Goal: Task Accomplishment & Management: Use online tool/utility

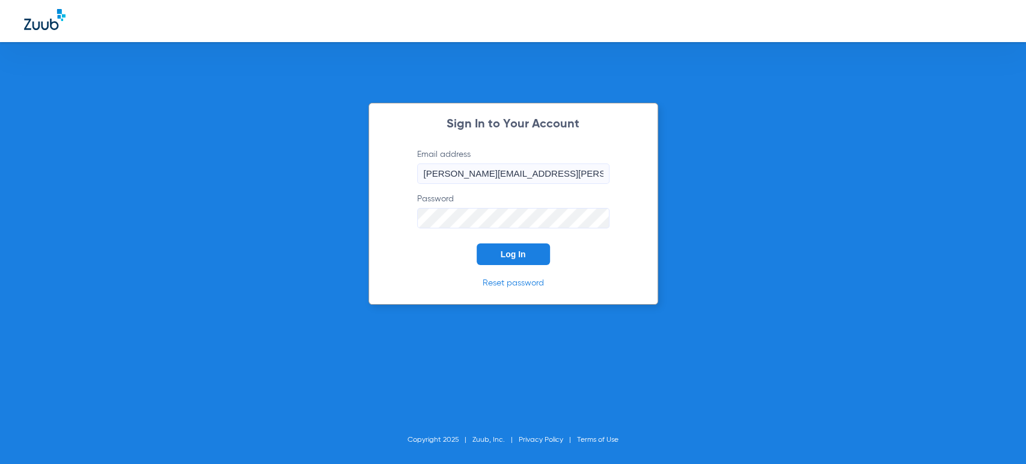
click at [496, 257] on button "Log In" at bounding box center [513, 254] width 73 height 22
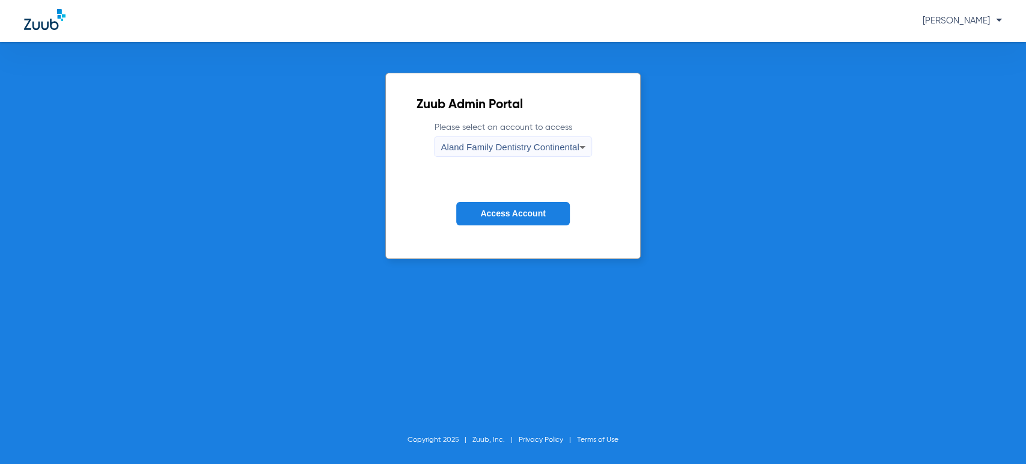
click at [561, 144] on span "Aland Family Dentistry Continental" at bounding box center [510, 147] width 138 height 10
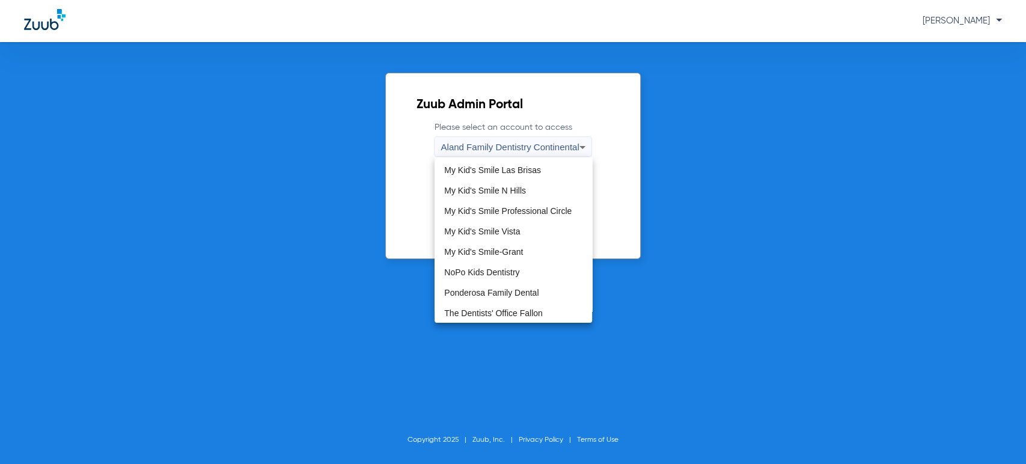
scroll to position [326, 0]
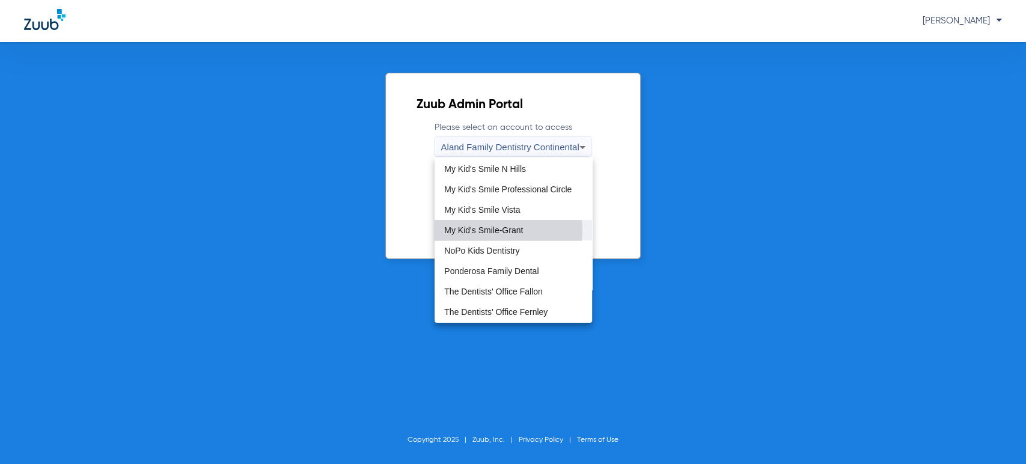
click at [508, 230] on span "My Kid's Smile-Grant" at bounding box center [483, 230] width 79 height 8
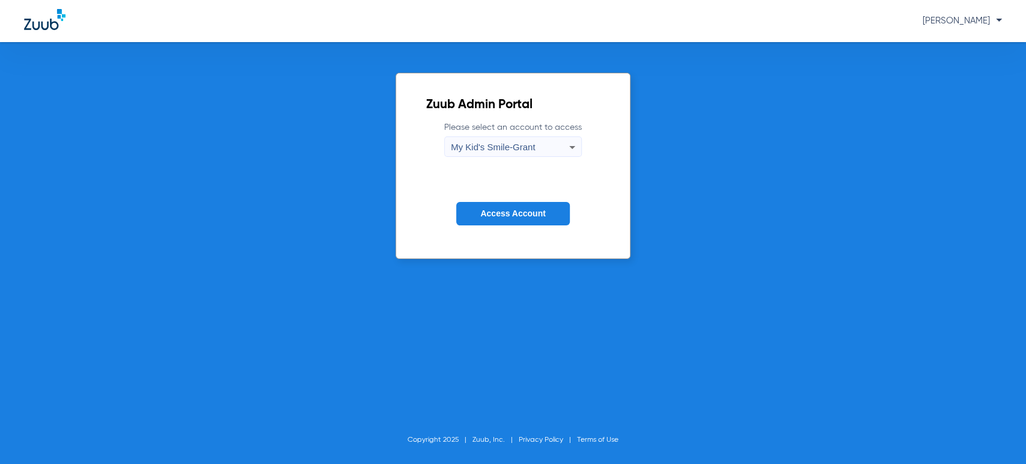
click at [502, 202] on button "Access Account" at bounding box center [512, 213] width 113 height 23
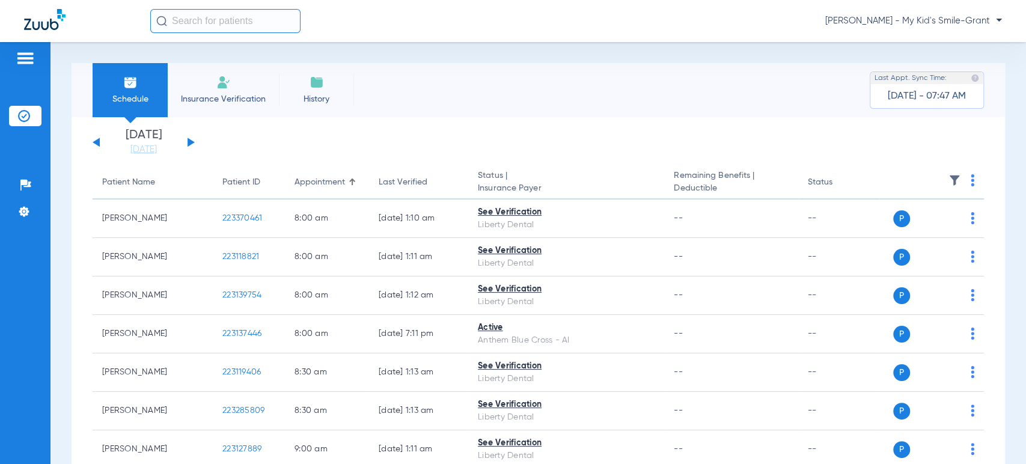
click at [189, 143] on button at bounding box center [191, 142] width 7 height 9
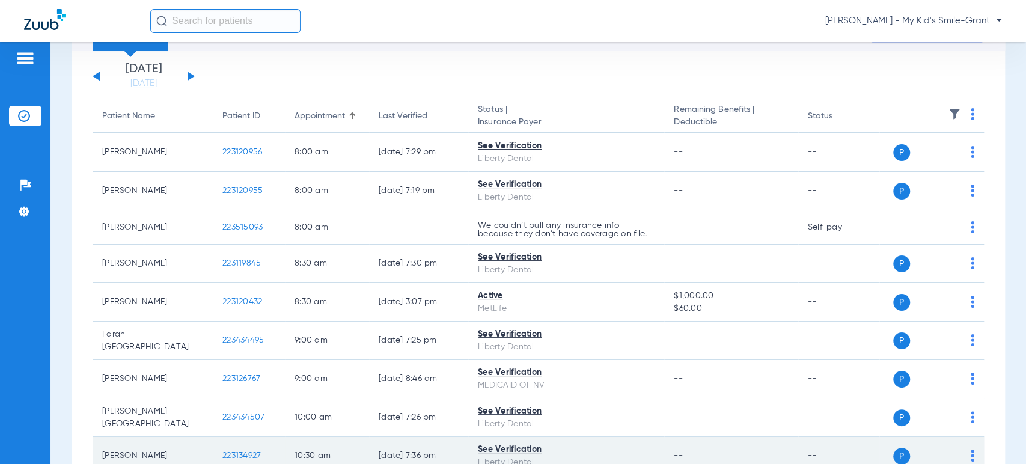
scroll to position [67, 0]
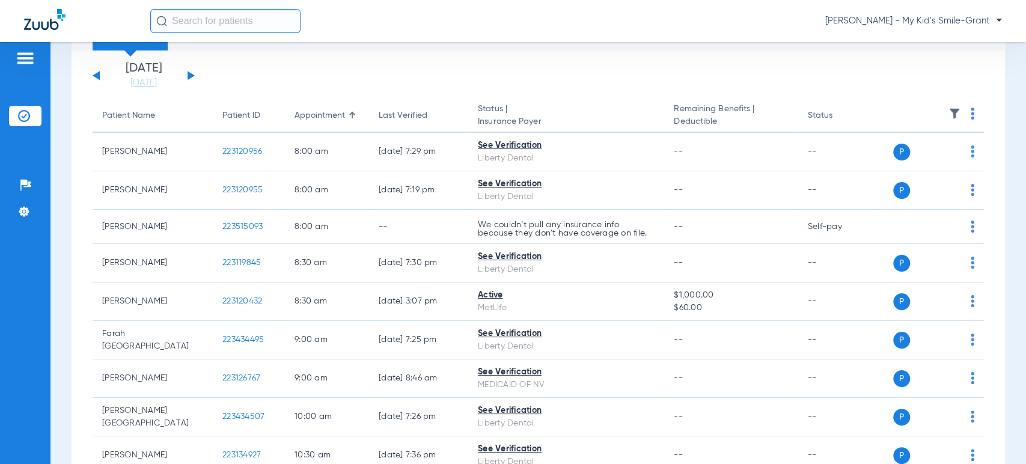
click at [63, 163] on div "Schedule Insurance Verification History Last Appt. Sync Time: [DATE] - 08:25 AM…" at bounding box center [538, 253] width 976 height 422
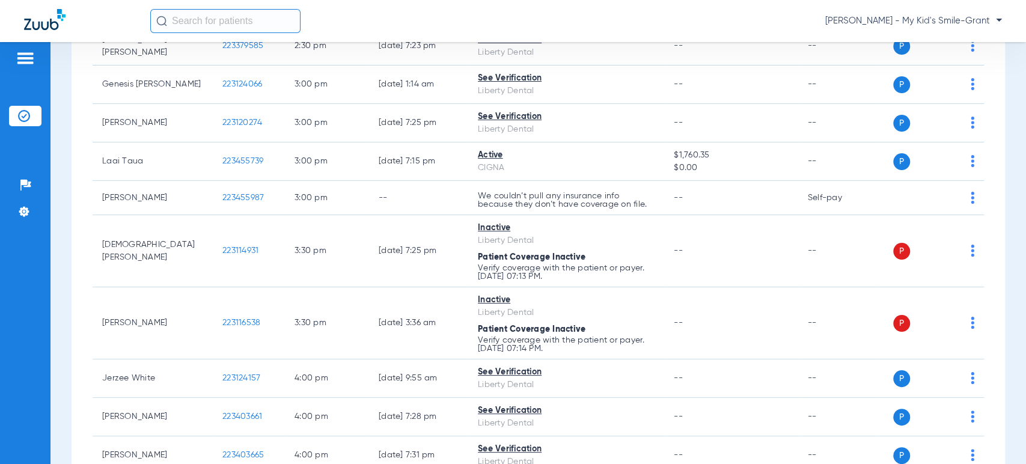
scroll to position [927, 0]
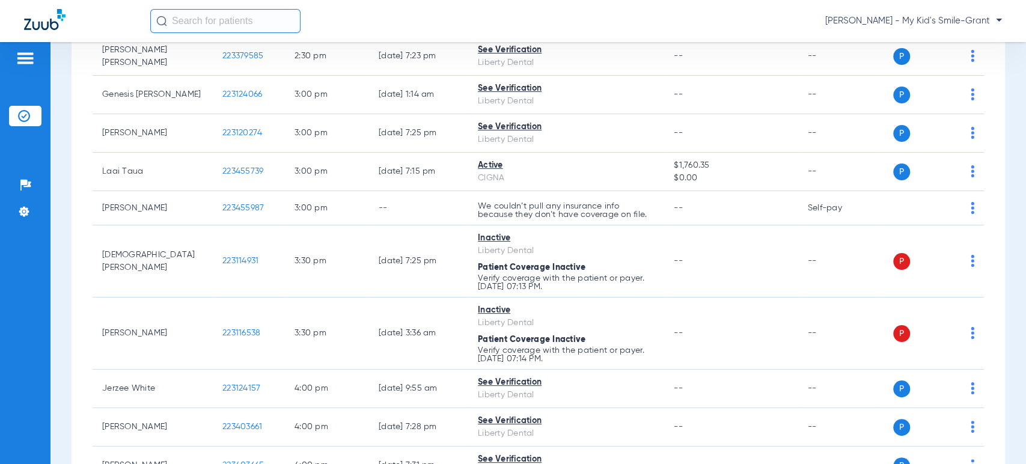
click at [1014, 120] on div "Schedule Insurance Verification History Last Appt. Sync Time: [DATE] - 08:25 AM…" at bounding box center [538, 253] width 976 height 422
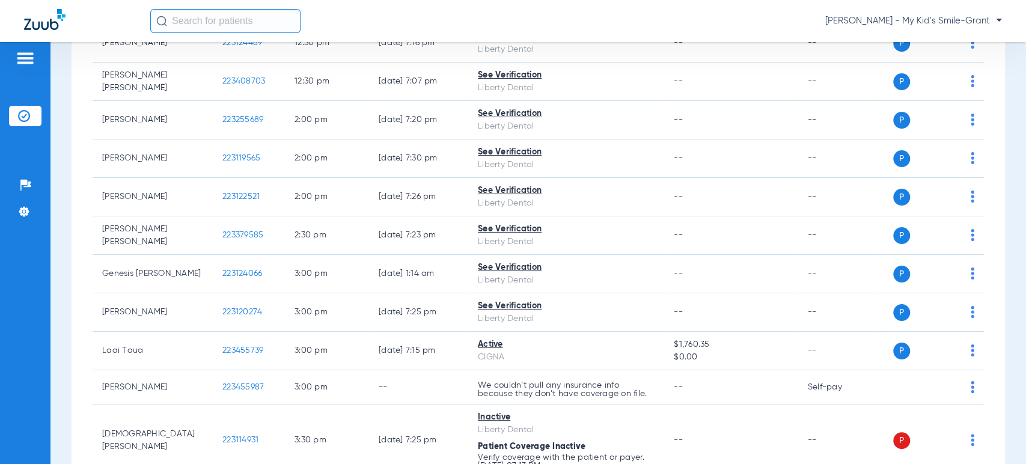
scroll to position [727, 0]
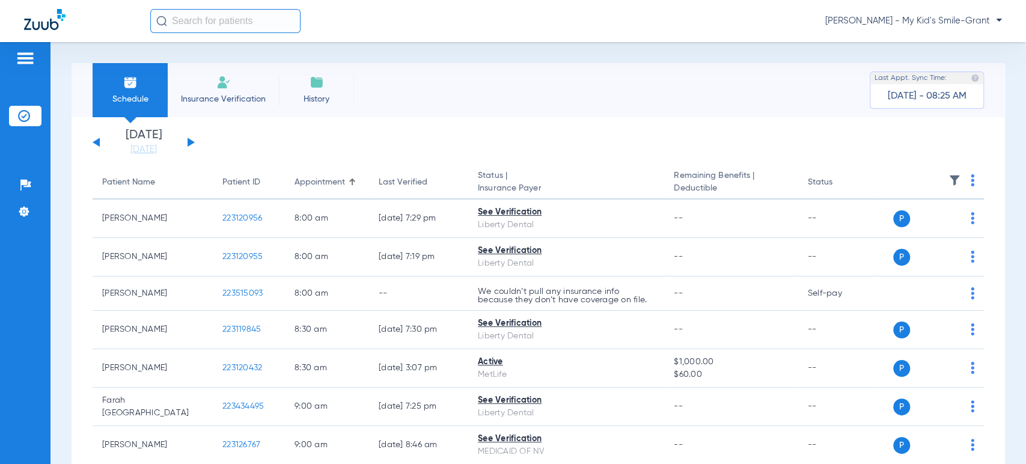
click at [585, 102] on div "Schedule Insurance Verification History Last Appt. Sync Time: [DATE] - 08:25 AM" at bounding box center [538, 90] width 933 height 54
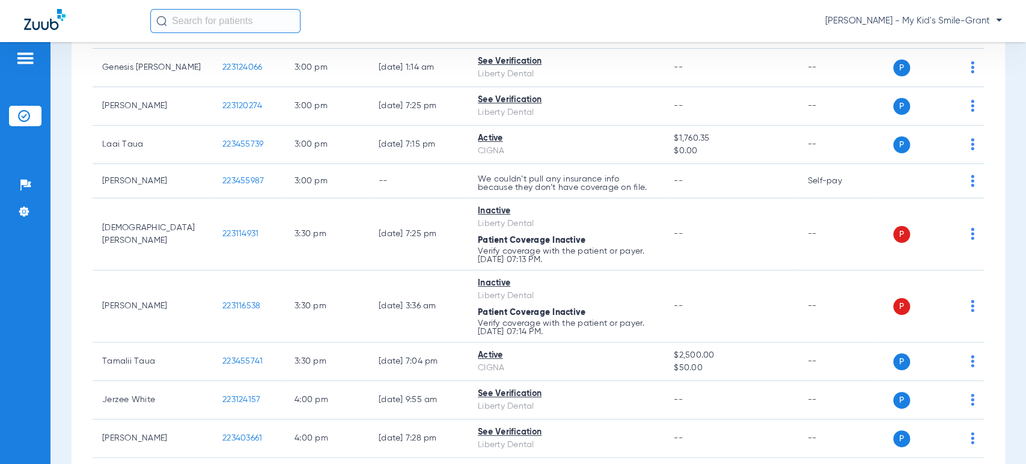
scroll to position [1001, 0]
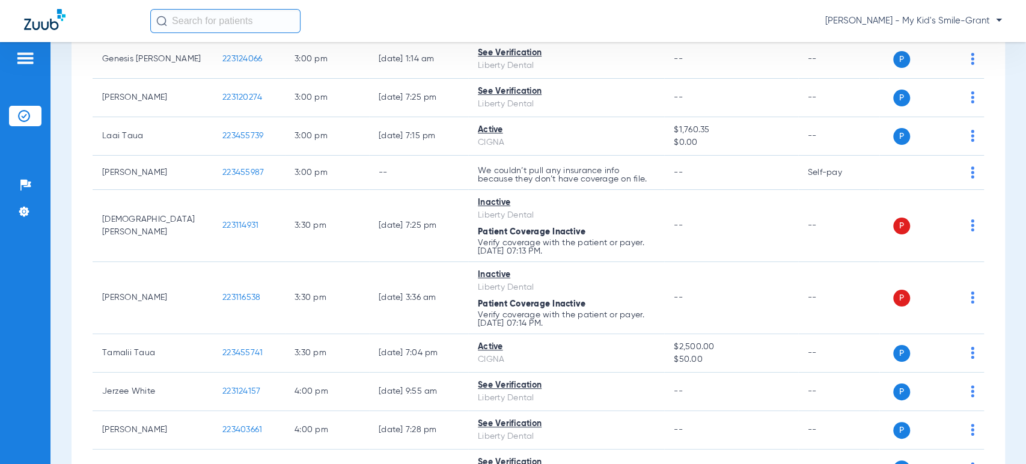
click at [1006, 226] on div "Schedule Insurance Verification History Last Appt. Sync Time: [DATE] - 08:25 AM…" at bounding box center [538, 253] width 976 height 422
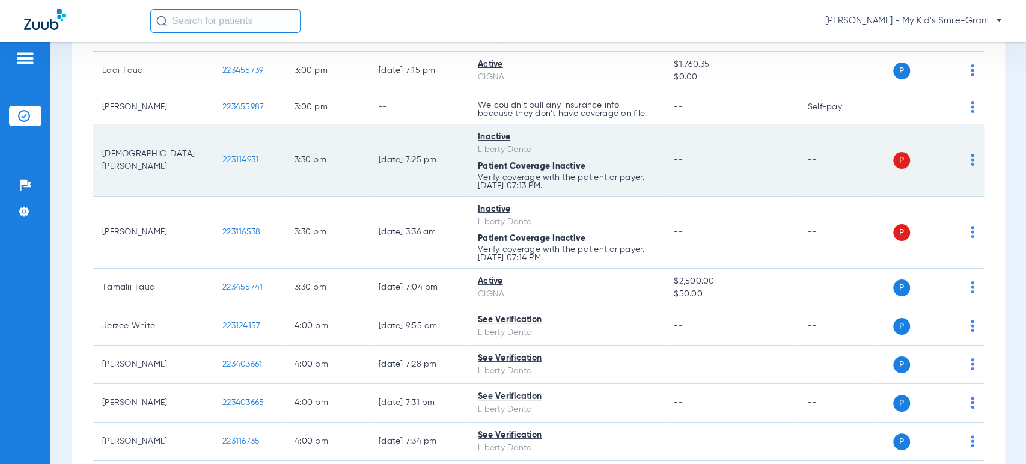
scroll to position [1068, 0]
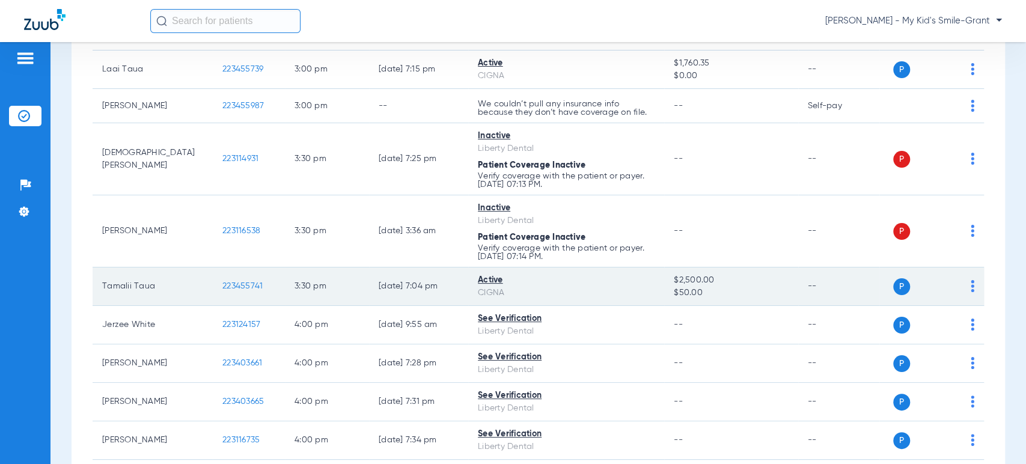
click at [971, 282] on img at bounding box center [973, 286] width 4 height 12
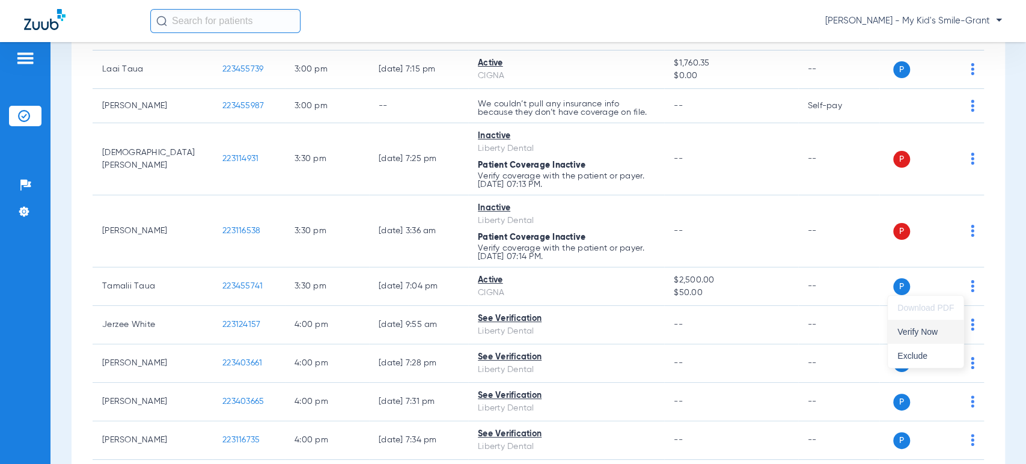
click at [911, 335] on span "Verify Now" at bounding box center [925, 332] width 56 height 8
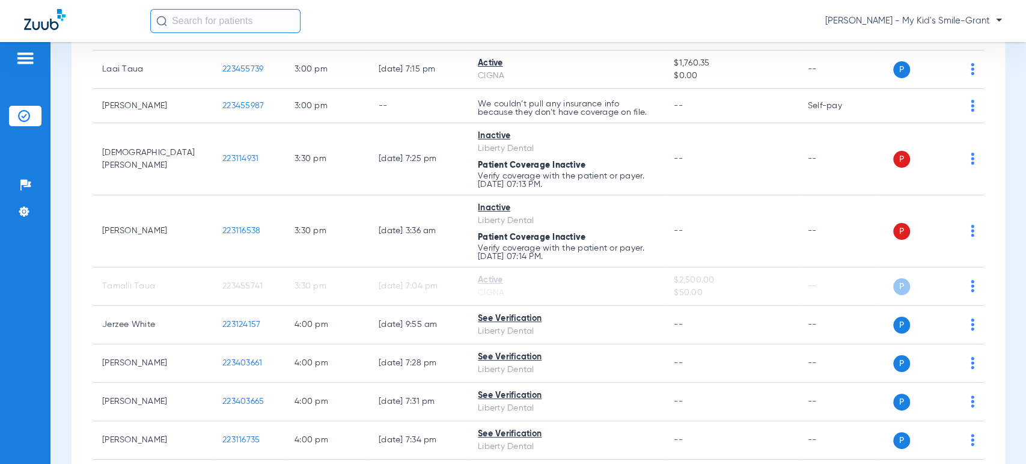
click at [995, 272] on div "Schedule Insurance Verification History Last Appt. Sync Time: Today - 08:25 AM …" at bounding box center [538, 253] width 976 height 422
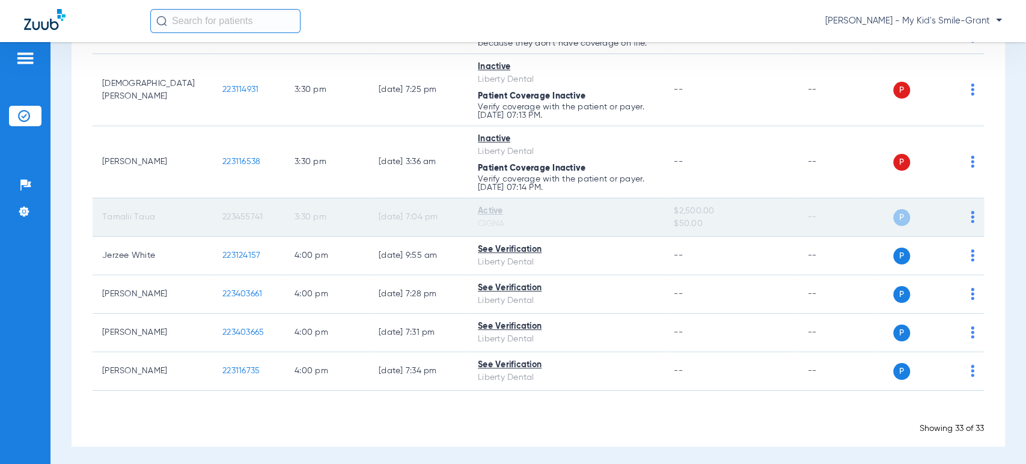
scroll to position [1138, 0]
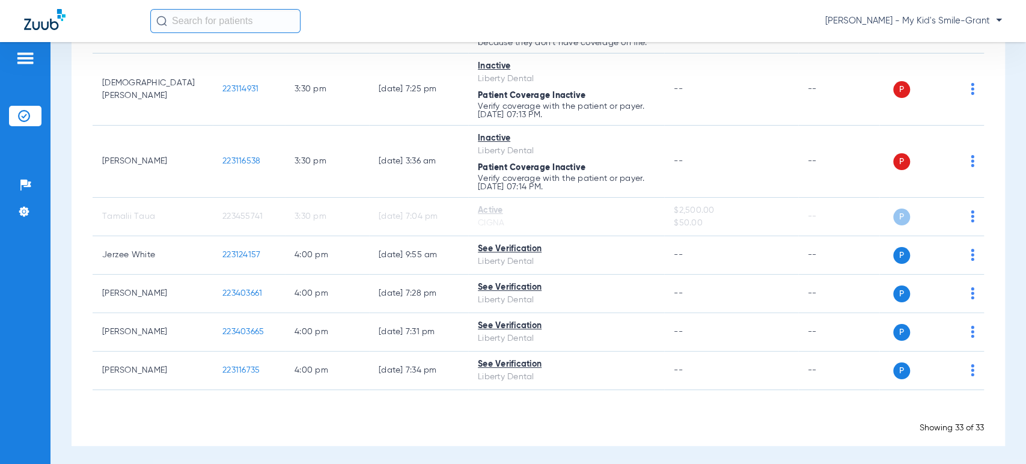
click at [1000, 251] on div "Schedule Insurance Verification History Last Appt. Sync Time: Today - 08:25 AM …" at bounding box center [538, 253] width 976 height 422
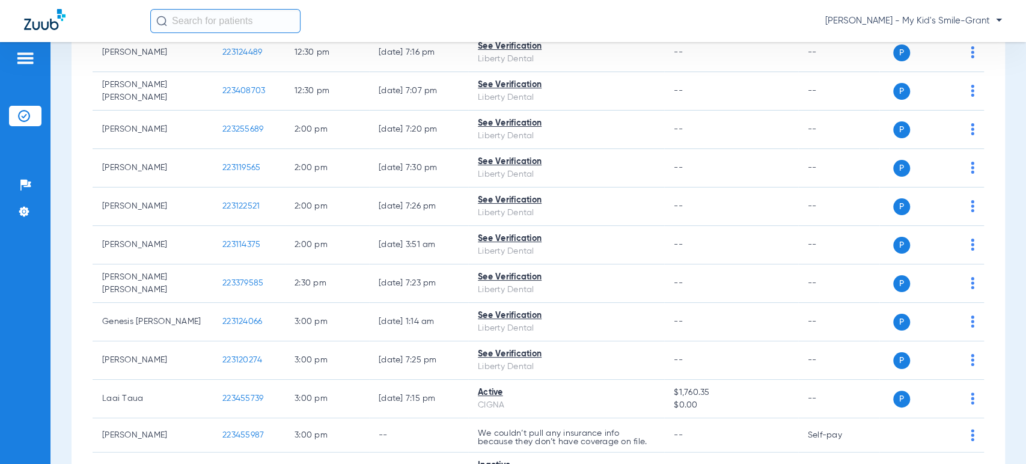
scroll to position [737, 0]
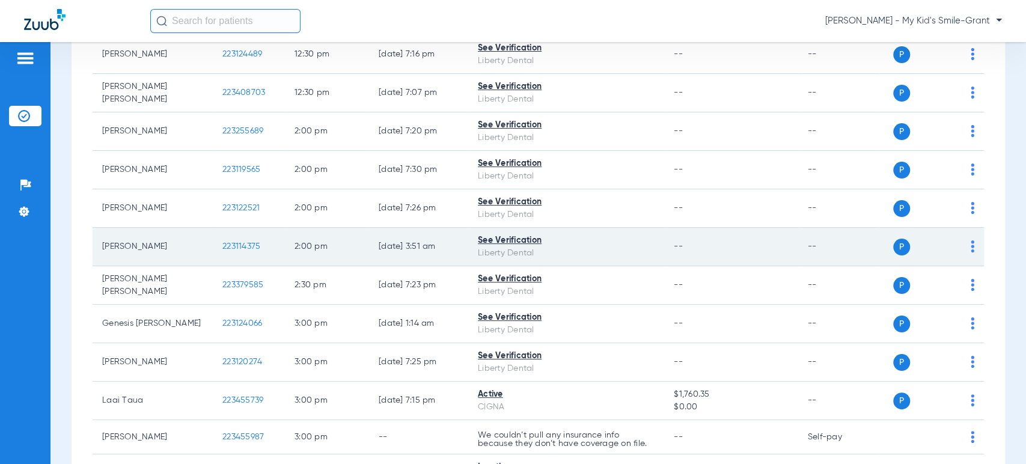
click at [971, 248] on img at bounding box center [973, 246] width 4 height 12
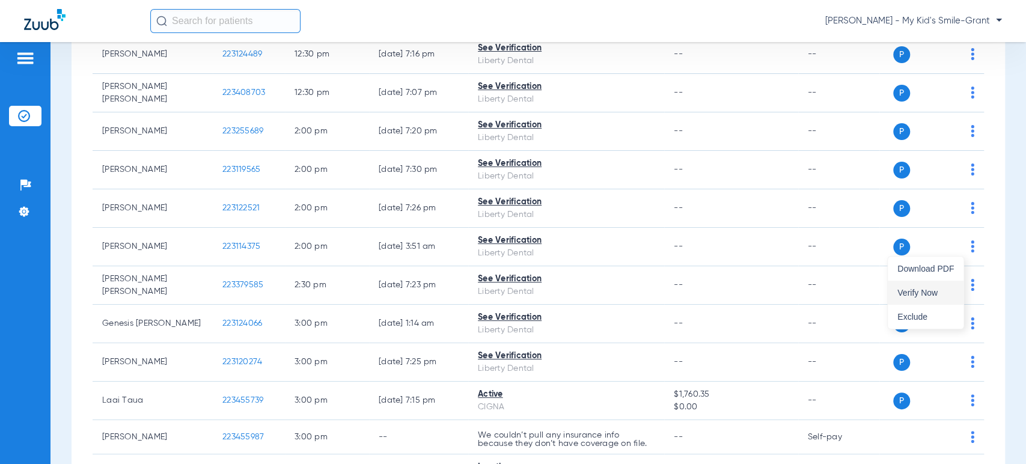
click at [946, 282] on button "Verify Now" at bounding box center [926, 293] width 76 height 24
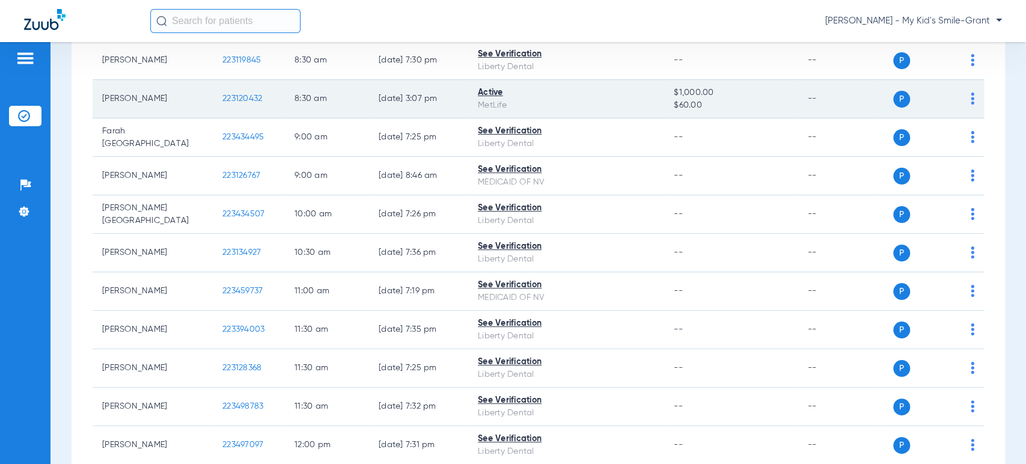
scroll to position [0, 0]
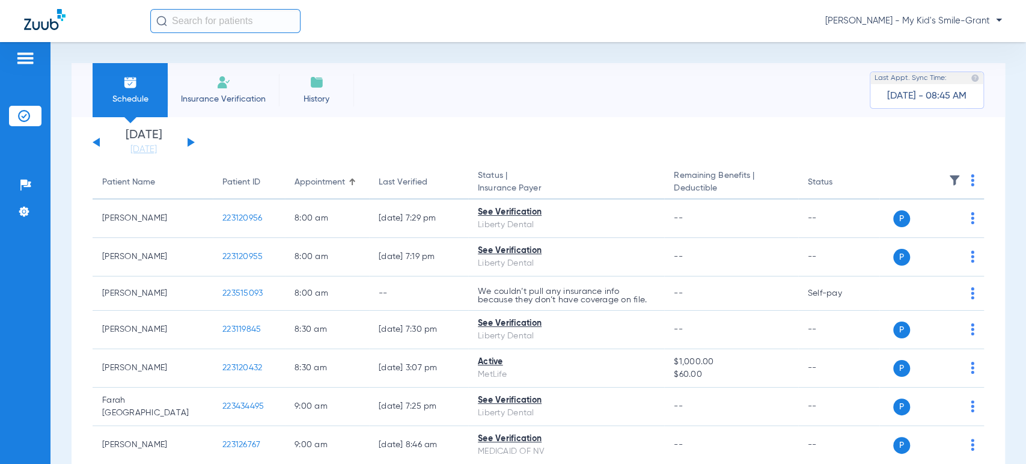
drag, startPoint x: 159, startPoint y: 151, endPoint x: 161, endPoint y: 159, distance: 8.2
click at [158, 151] on link "[DATE]" at bounding box center [144, 150] width 72 height 12
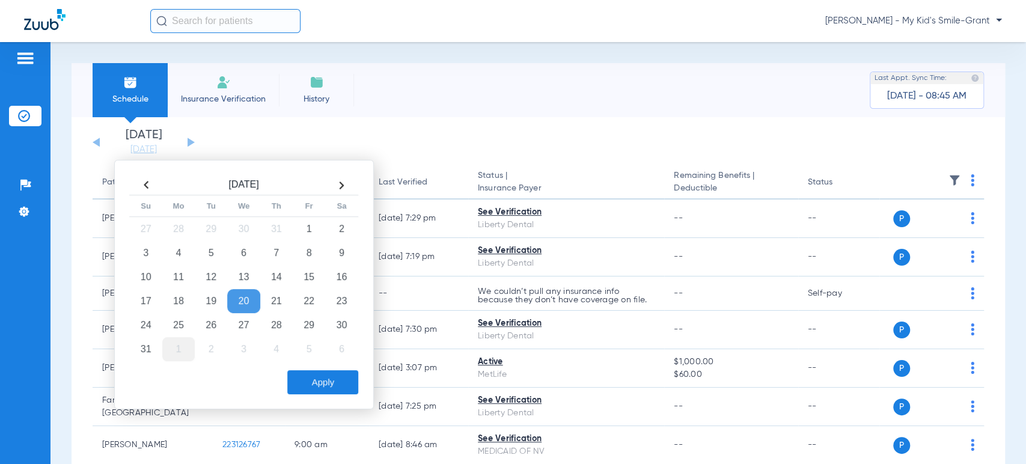
click at [171, 340] on td "1" at bounding box center [178, 349] width 32 height 24
click at [325, 379] on button "Apply" at bounding box center [322, 382] width 71 height 24
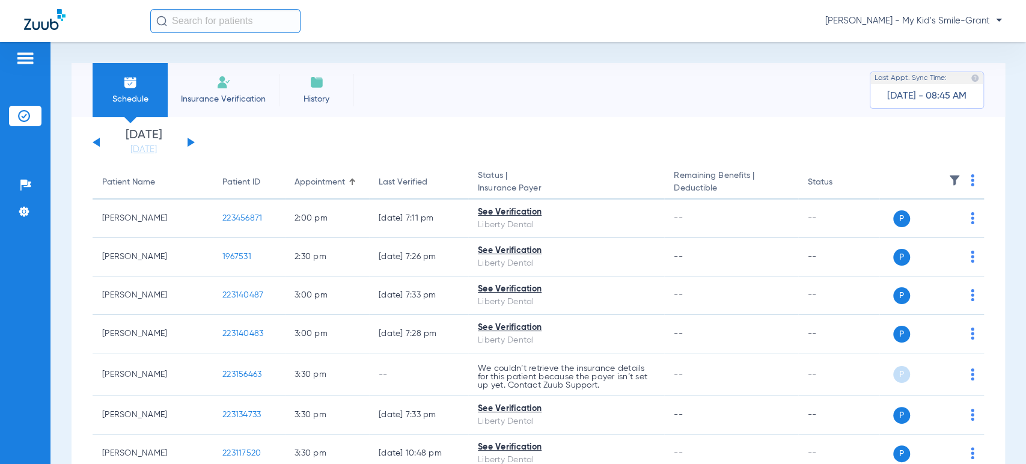
click at [957, 180] on th at bounding box center [931, 183] width 105 height 34
click at [971, 180] on img at bounding box center [973, 180] width 4 height 12
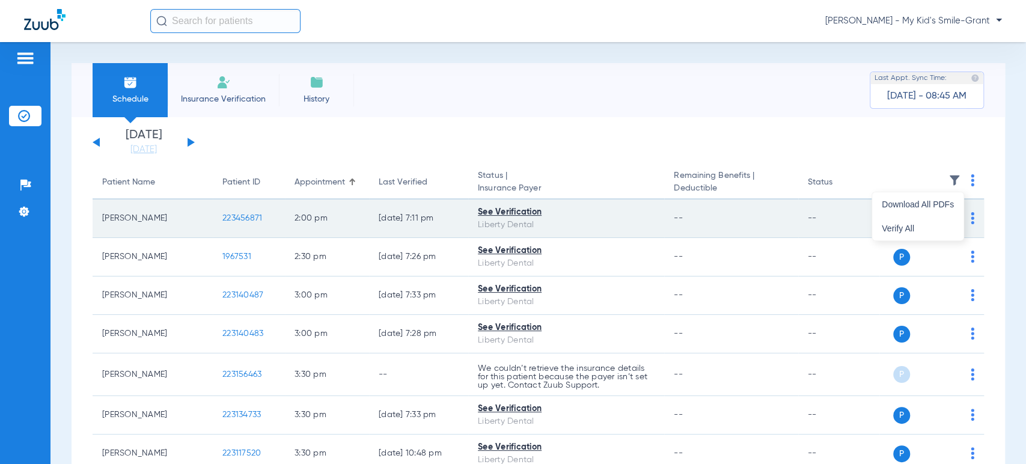
drag, startPoint x: 933, startPoint y: 225, endPoint x: 907, endPoint y: 222, distance: 26.6
click at [933, 225] on span "Verify All" at bounding box center [918, 228] width 72 height 8
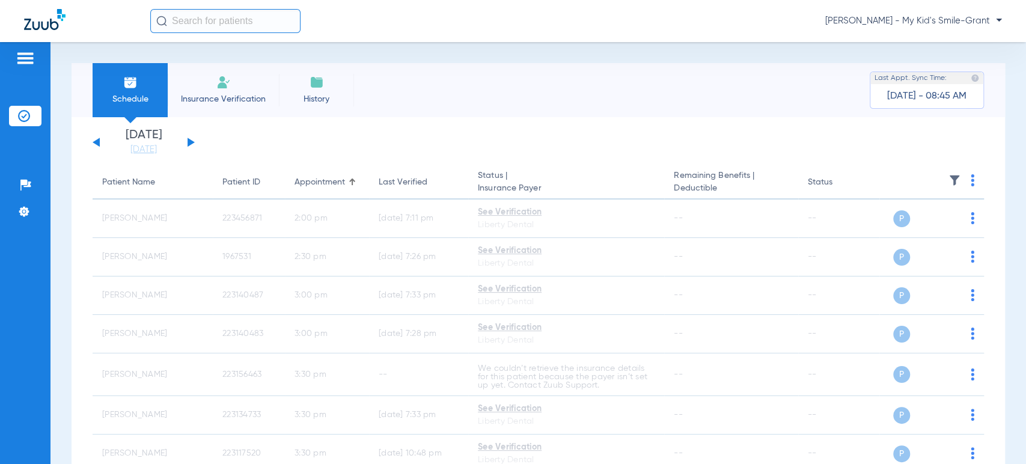
click at [189, 140] on button at bounding box center [191, 142] width 7 height 9
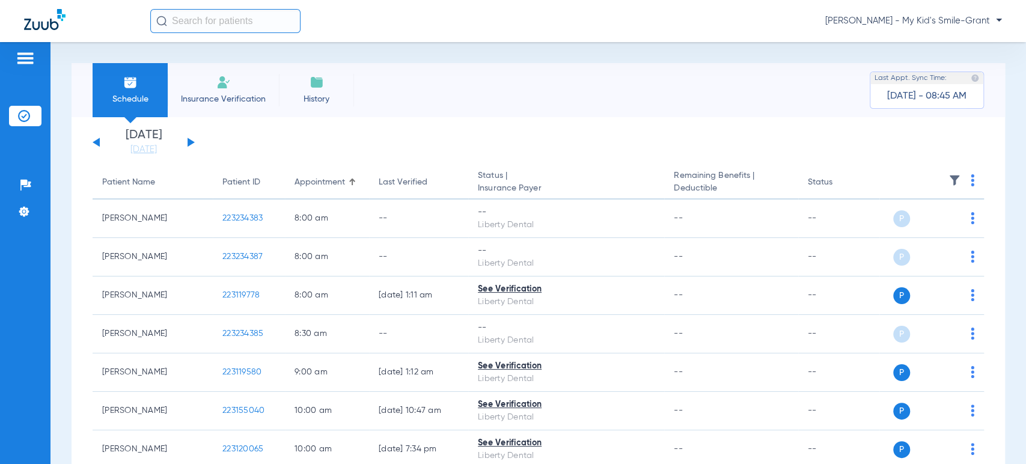
click at [959, 178] on th at bounding box center [931, 183] width 105 height 34
click at [971, 178] on img at bounding box center [973, 180] width 4 height 12
click at [929, 230] on span "Verify All" at bounding box center [916, 228] width 75 height 8
